Goal: Find specific page/section: Find specific page/section

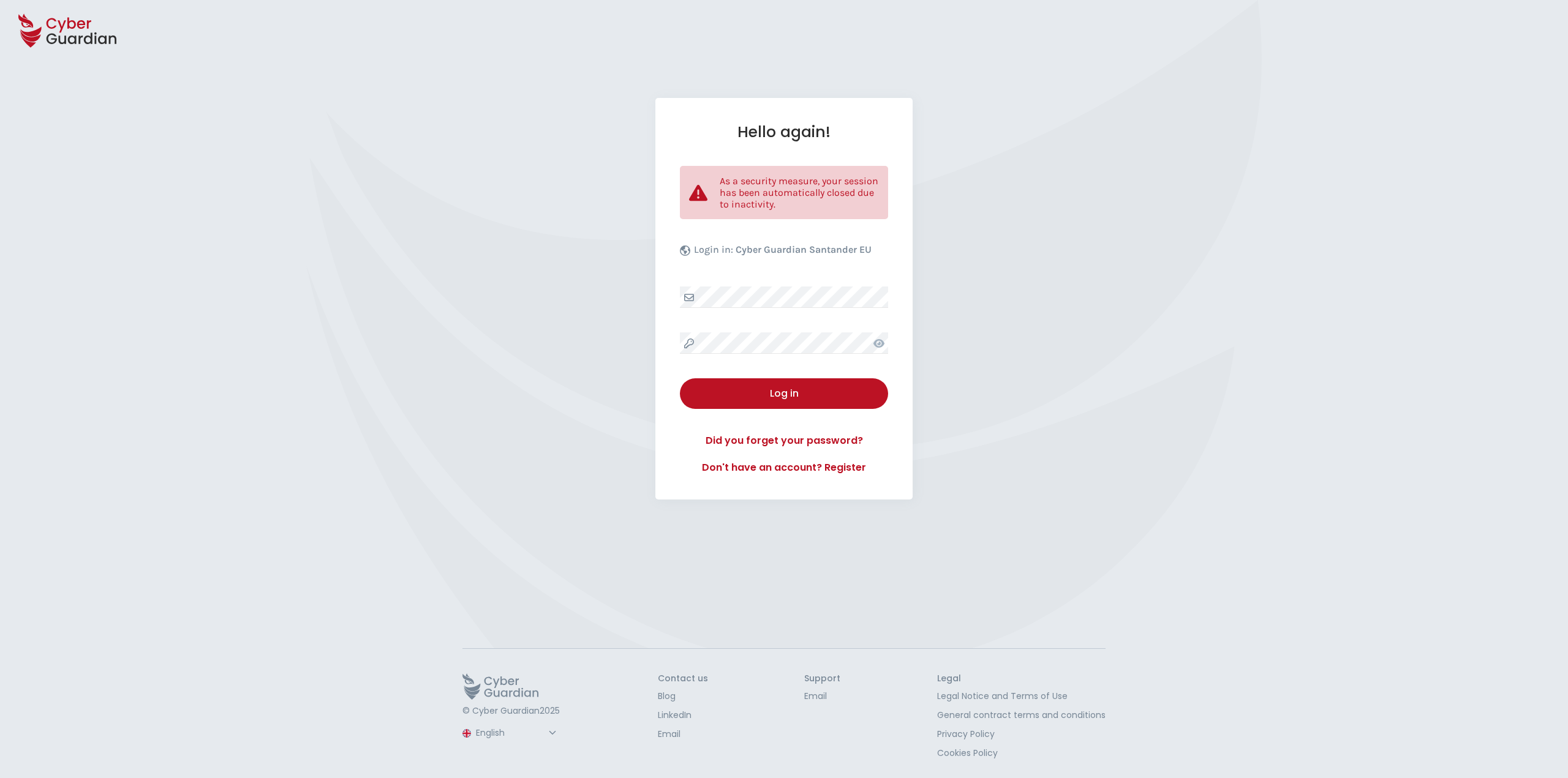
select select "English"
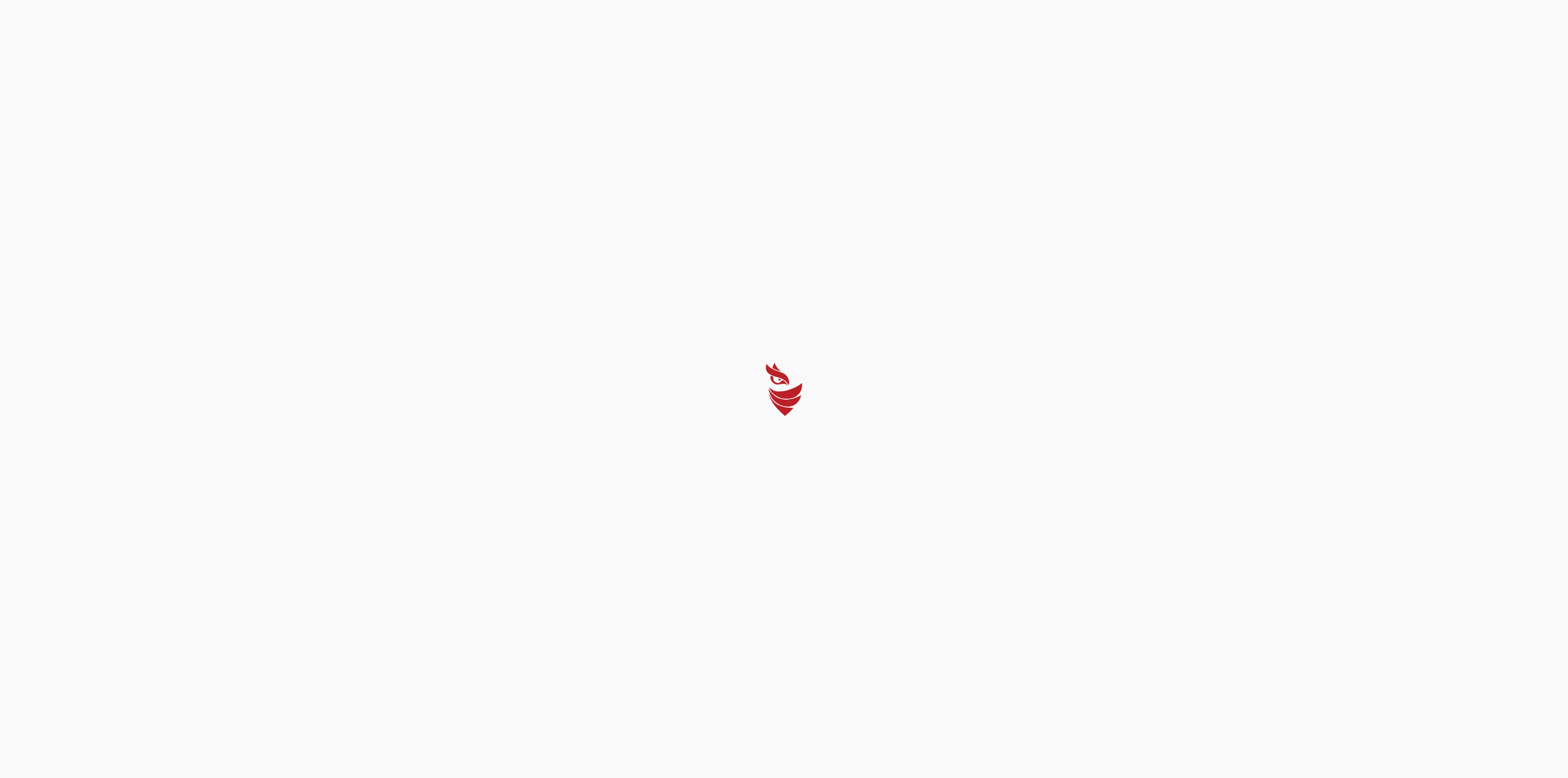
select select "English"
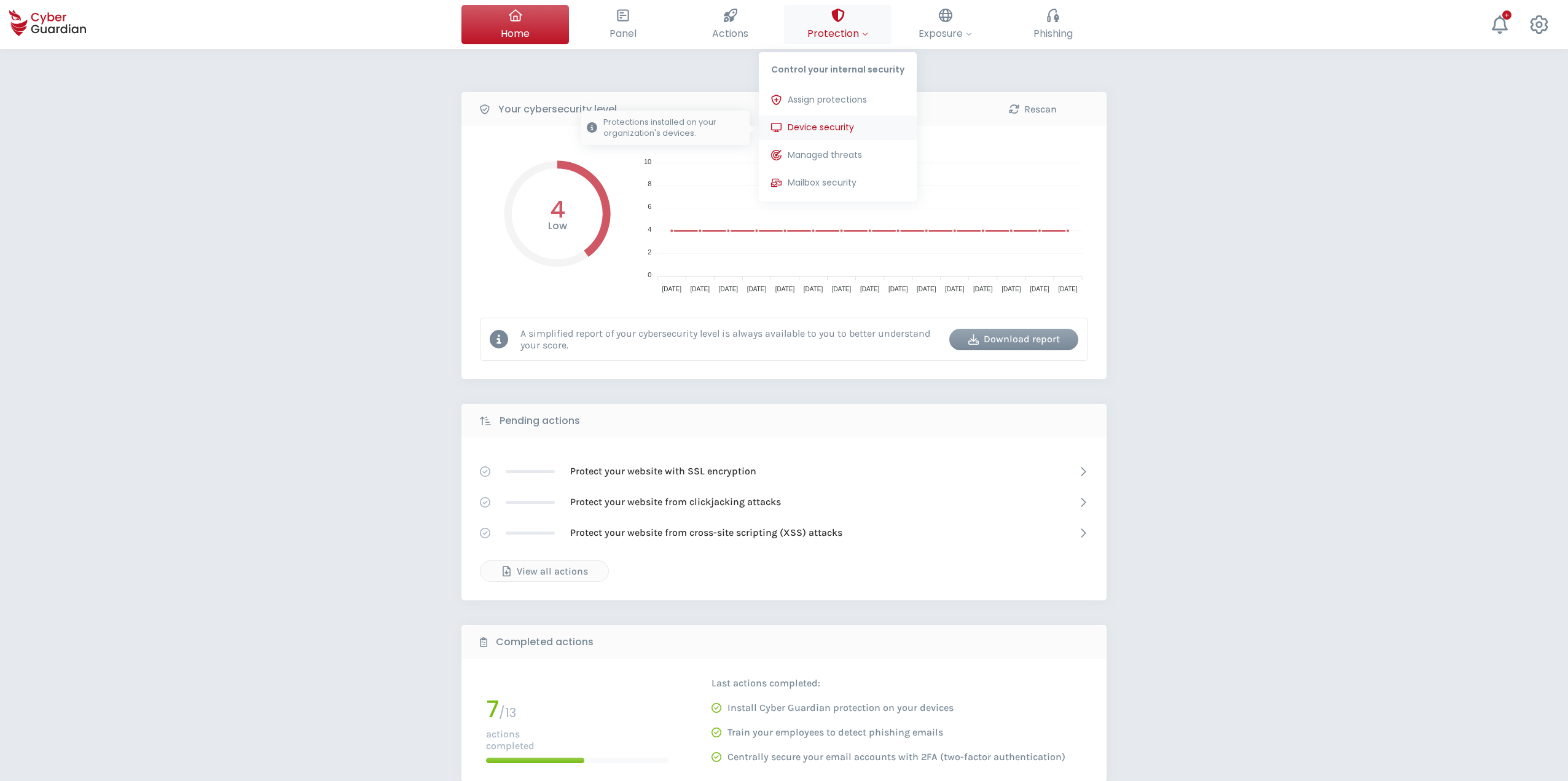
click at [777, 124] on icon at bounding box center [777, 128] width 11 height 11
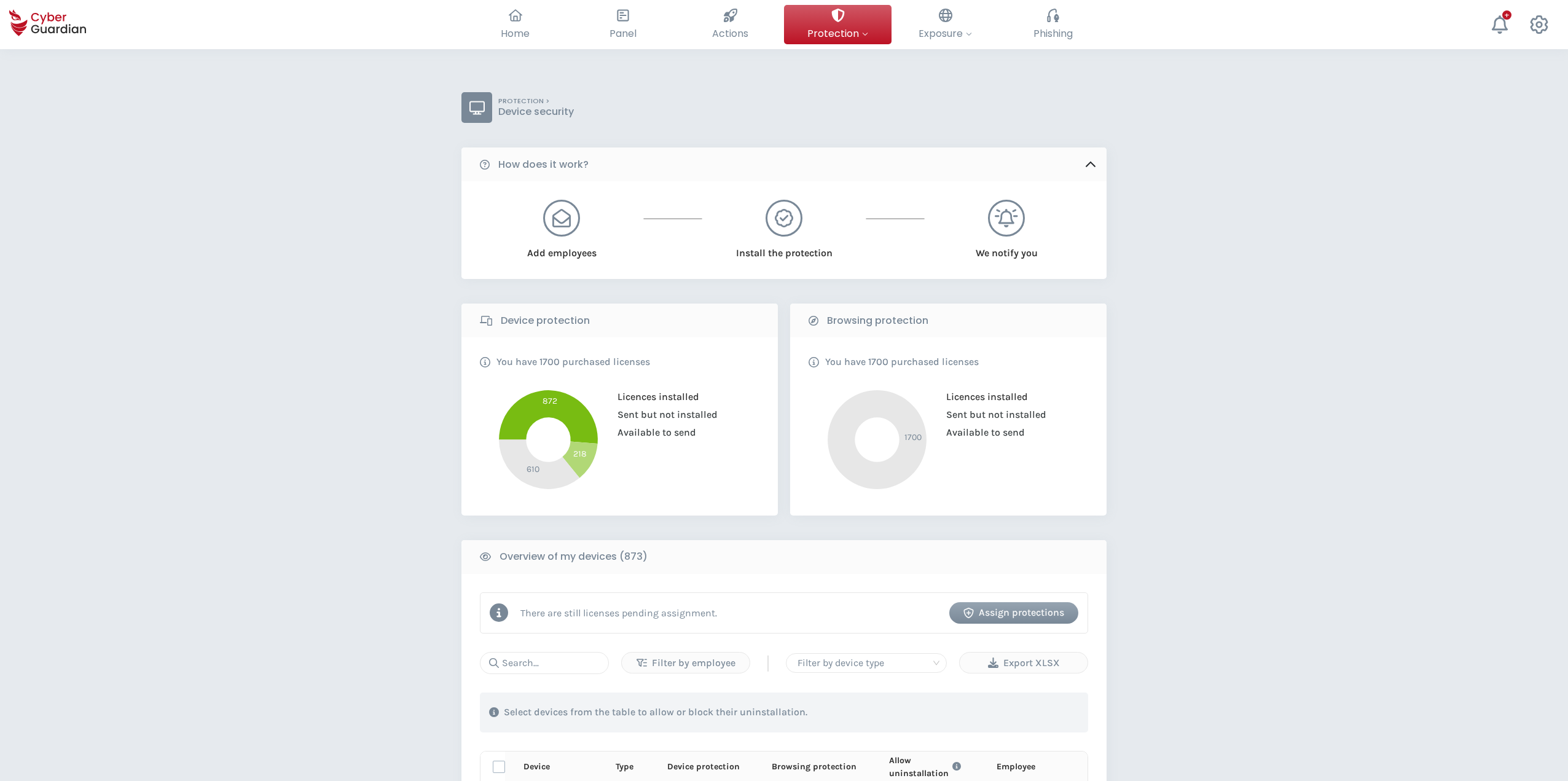
drag, startPoint x: 339, startPoint y: 187, endPoint x: 361, endPoint y: 148, distance: 44.8
click at [339, 187] on div "PROTECTION > Device security How does it work? Add employees Install the protec…" at bounding box center [784, 710] width 1568 height 1322
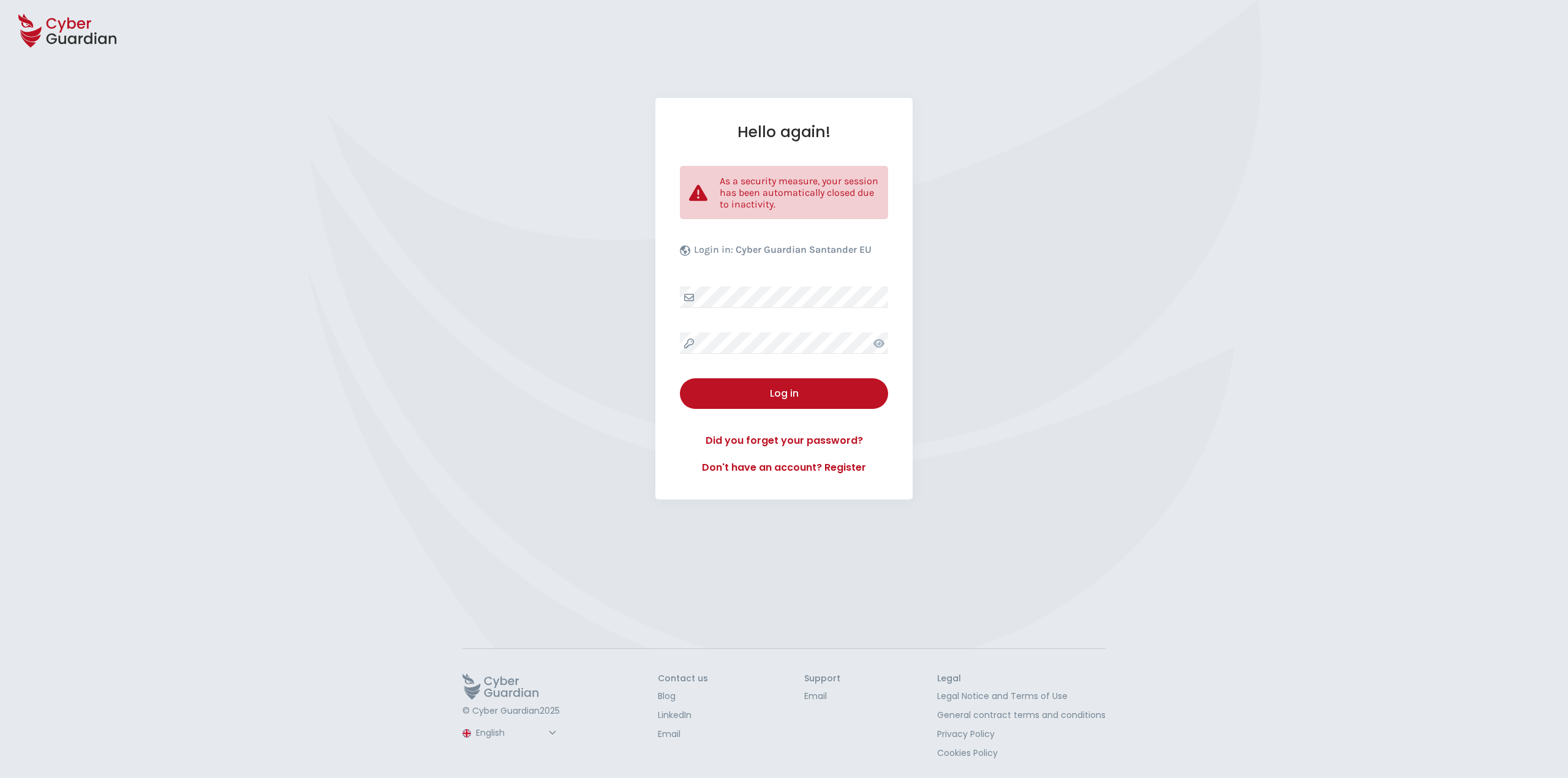
select select "English"
